Goal: Check status: Check status

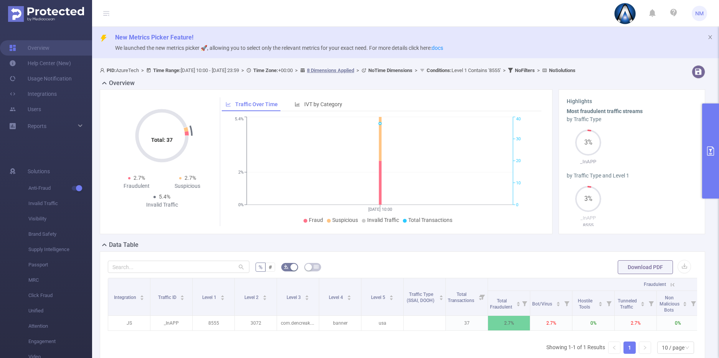
scroll to position [0, 375]
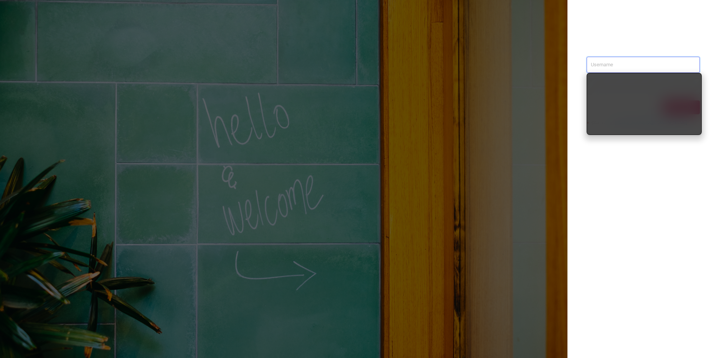
type input "nathan@azuretech.io"
click at [658, 200] on div "nathan@azuretech.io Sign in contact us info@protected.media" at bounding box center [643, 179] width 152 height 358
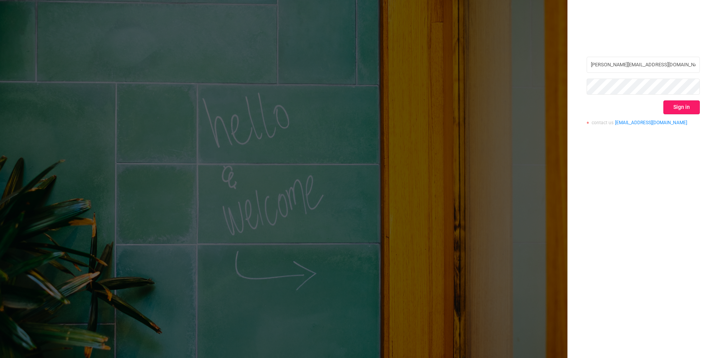
click at [694, 109] on button "Sign in" at bounding box center [681, 108] width 36 height 14
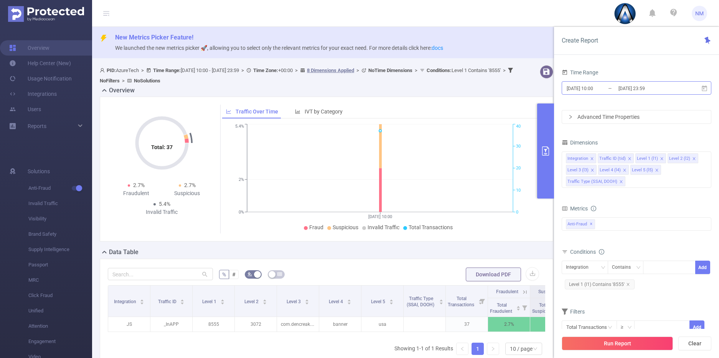
click at [631, 88] on input "[DATE] 23:59" at bounding box center [649, 88] width 62 height 10
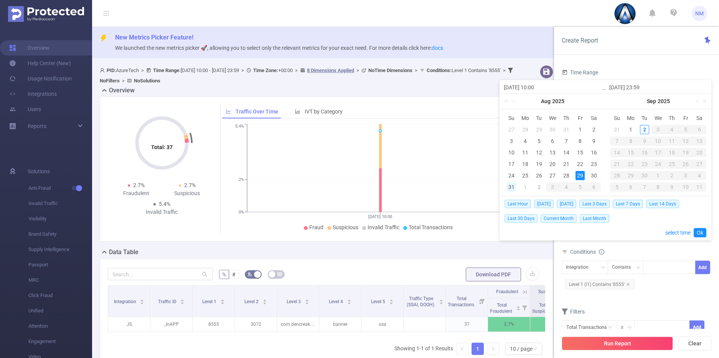
click at [509, 186] on div "31" at bounding box center [511, 187] width 9 height 9
click at [632, 128] on div "1" at bounding box center [630, 129] width 9 height 9
type input "2025-08-31 10:00"
type input "2025-09-01 23:59"
type input "2025-08-31 10:00"
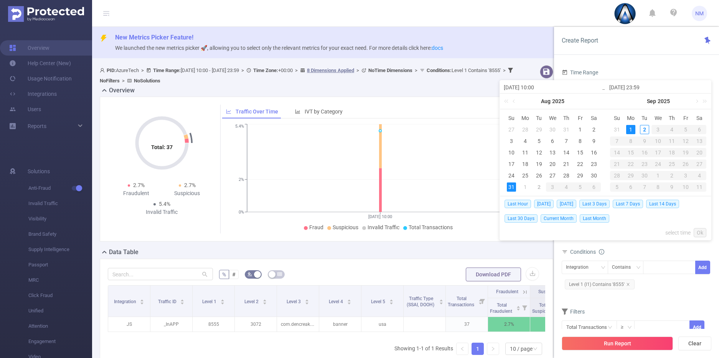
type input "2025-09-01 23:59"
click at [701, 230] on link "Ok" at bounding box center [700, 232] width 13 height 9
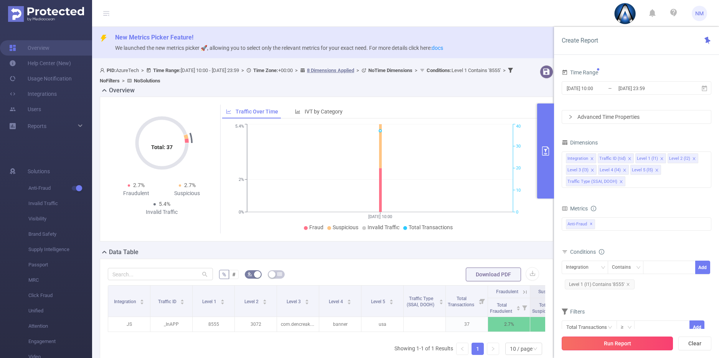
click at [640, 345] on button "Run Report" at bounding box center [617, 344] width 111 height 14
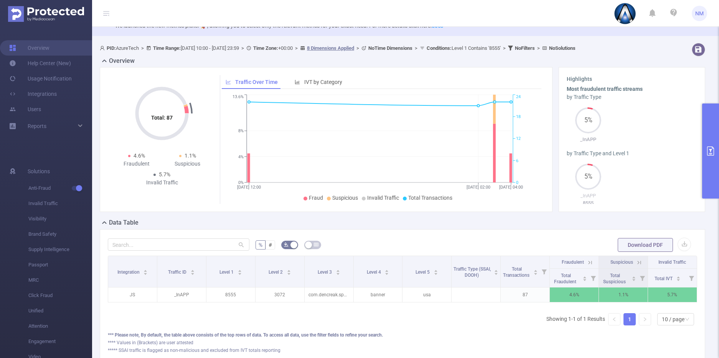
scroll to position [0, 2]
click at [585, 261] on icon at bounding box center [588, 262] width 7 height 7
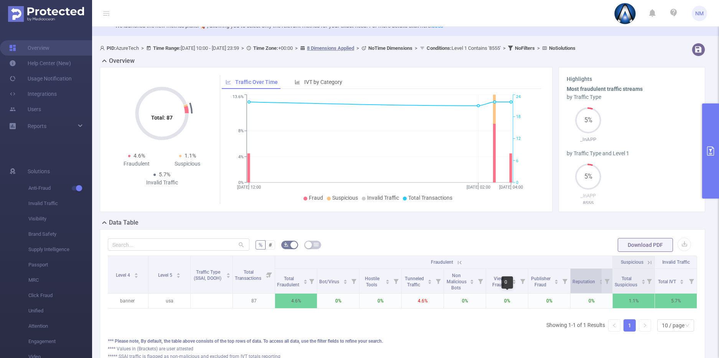
scroll to position [0, 220]
click at [645, 262] on icon at bounding box center [648, 262] width 7 height 7
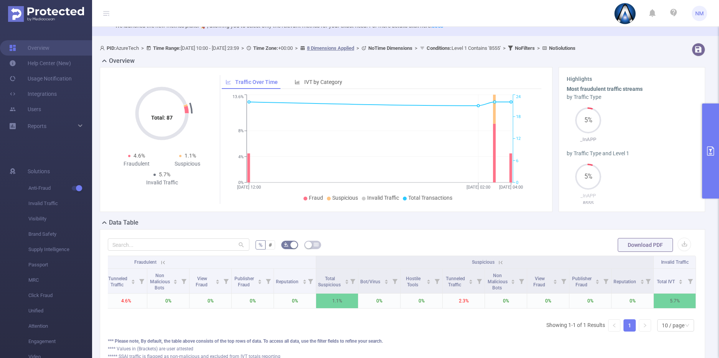
scroll to position [0, 516]
